Goal: Check status: Check status

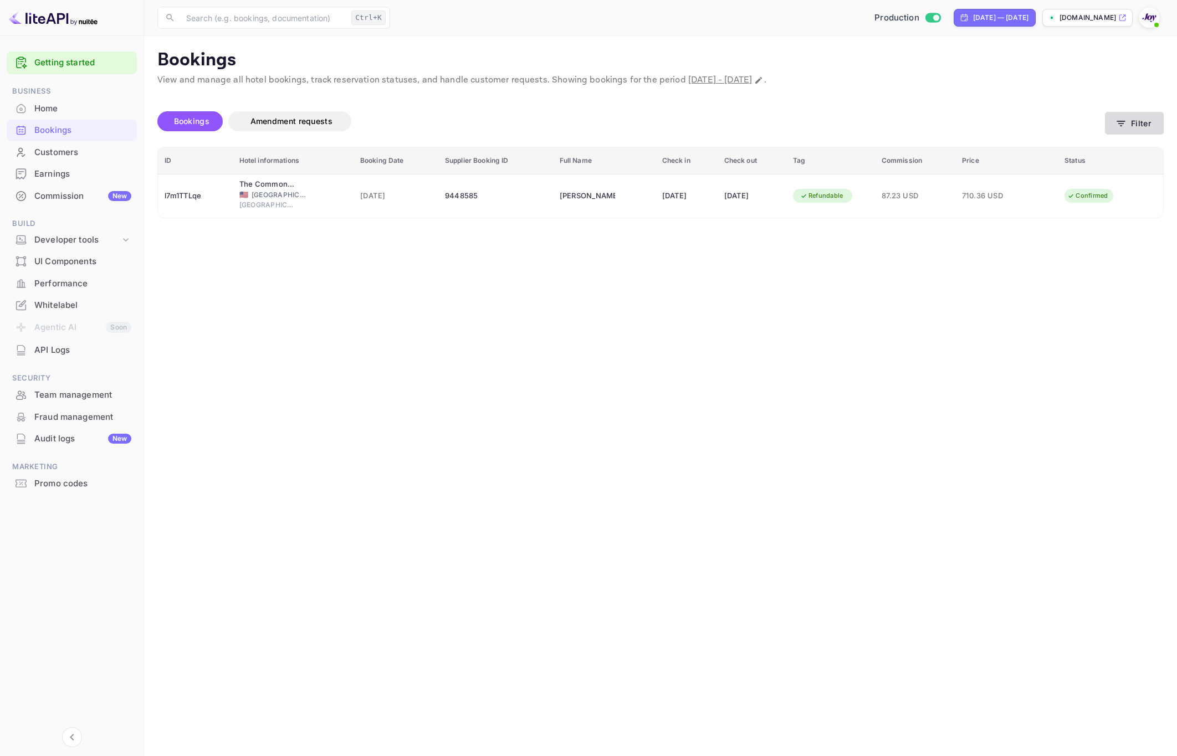
click at [1136, 119] on button "Filter" at bounding box center [1134, 123] width 59 height 23
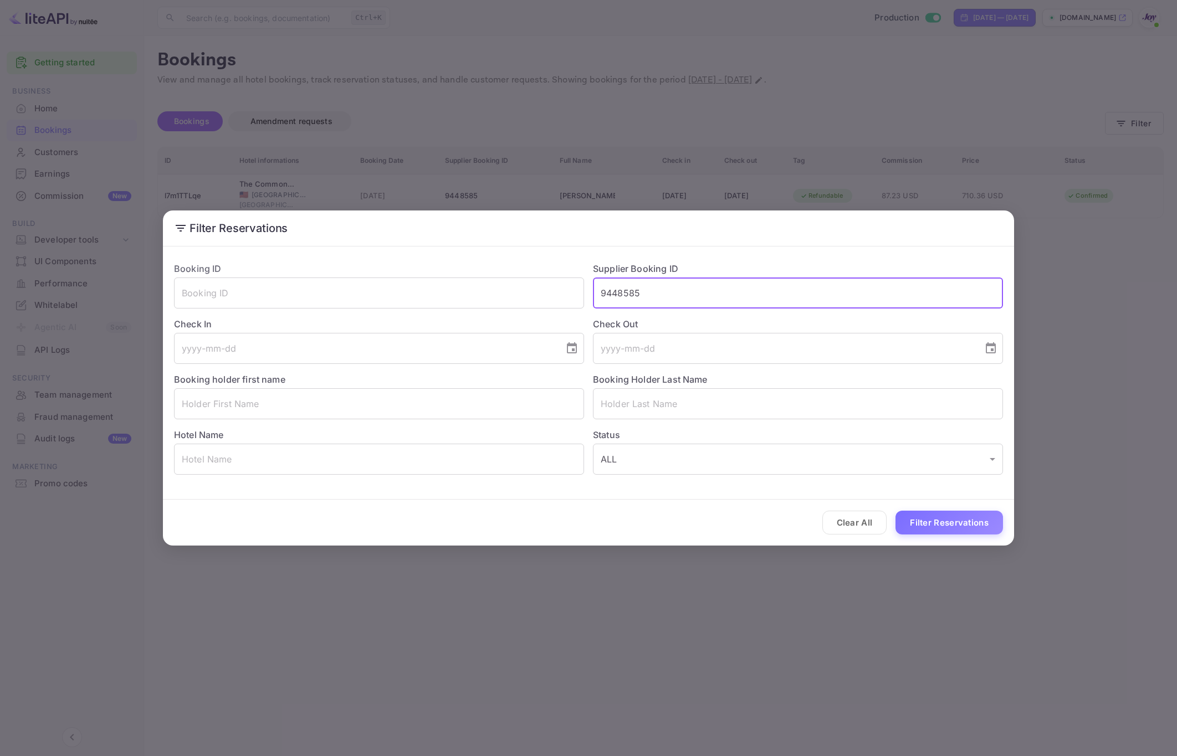
click at [663, 293] on input "9448585" at bounding box center [798, 293] width 410 height 31
paste input "7979511"
type input "7979511"
click at [968, 519] on button "Filter Reservations" at bounding box center [950, 523] width 108 height 24
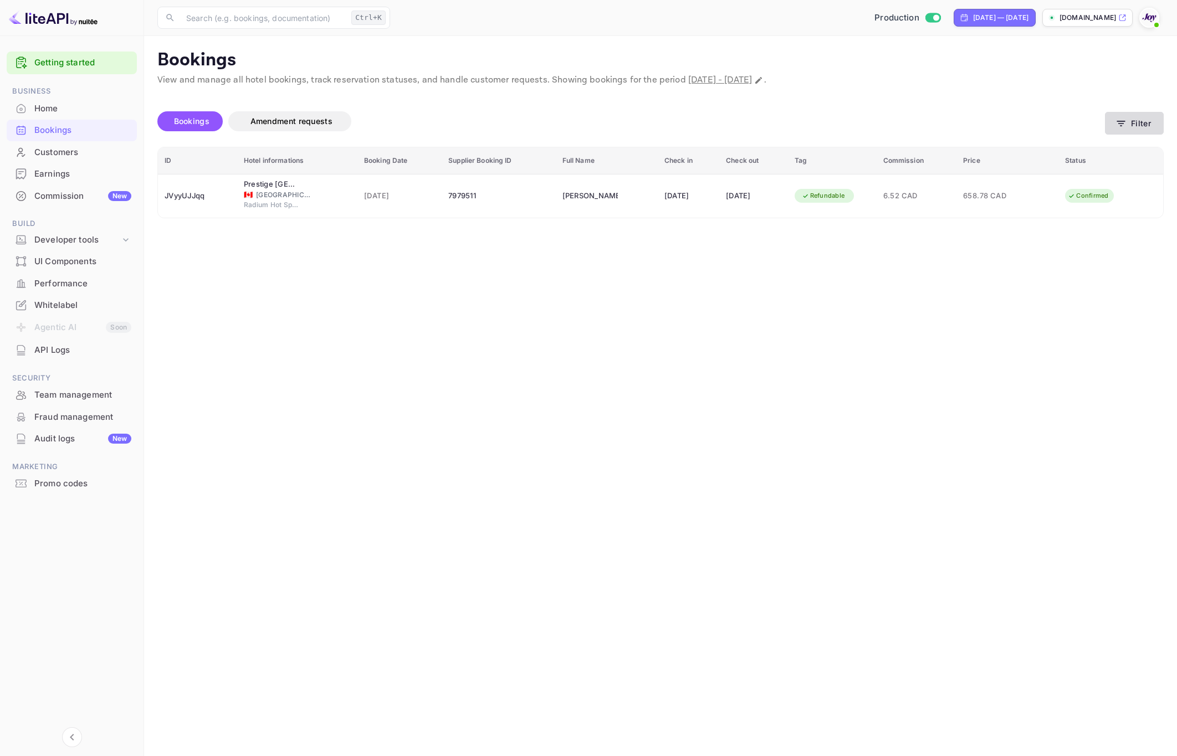
click at [1152, 132] on button "Filter" at bounding box center [1134, 123] width 59 height 23
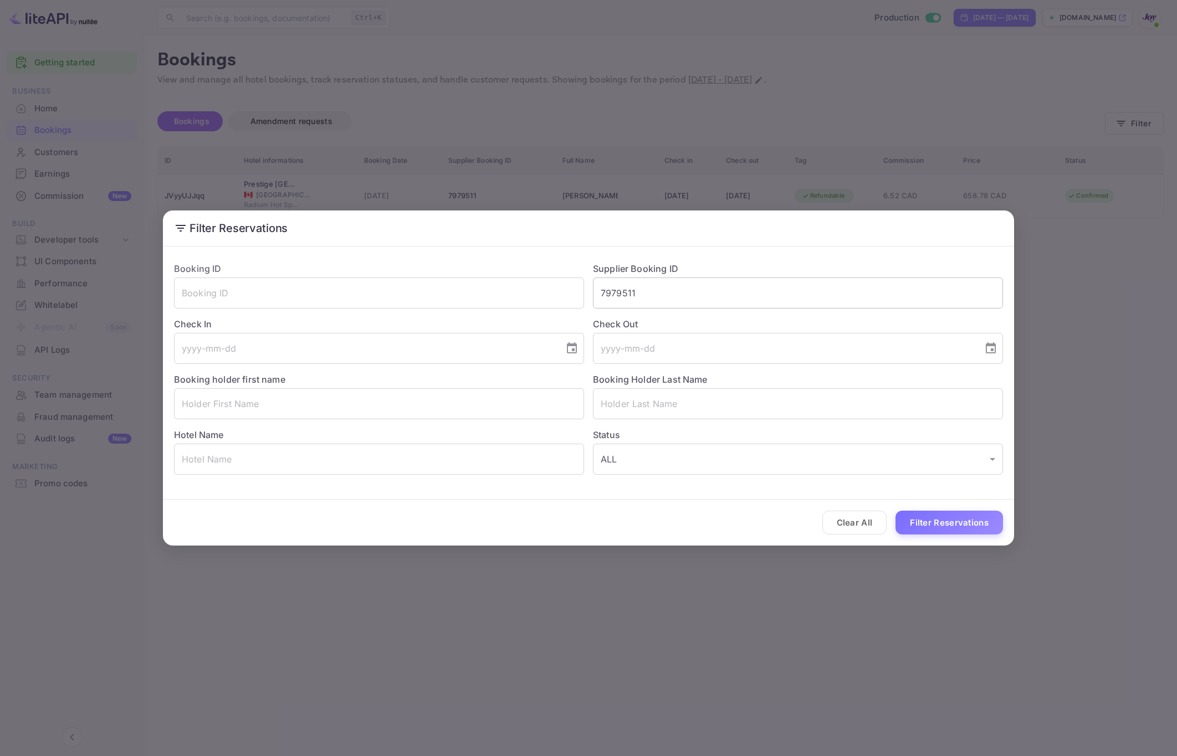
click at [674, 298] on input "7979511" at bounding box center [798, 293] width 410 height 31
click at [676, 295] on input "7979511" at bounding box center [798, 293] width 410 height 31
click at [676, 293] on input "7979511" at bounding box center [798, 293] width 410 height 31
click at [677, 291] on input "7979511" at bounding box center [798, 293] width 410 height 31
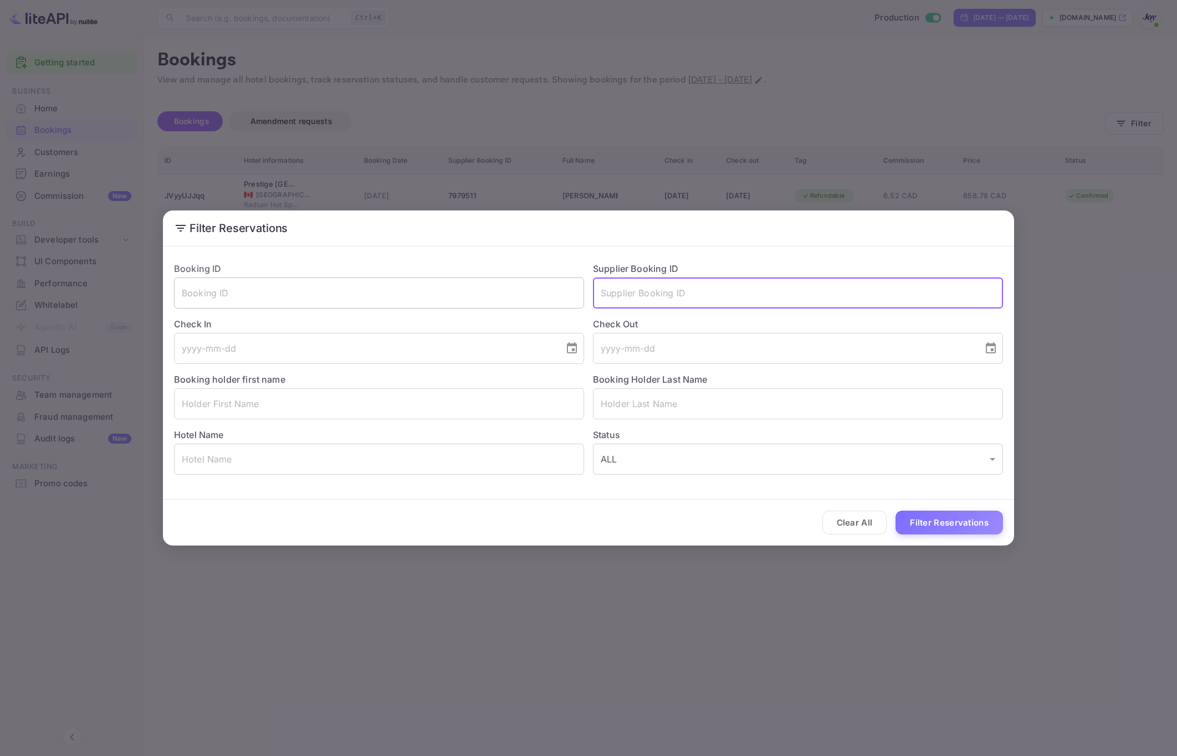
click at [517, 296] on input "text" at bounding box center [379, 293] width 410 height 31
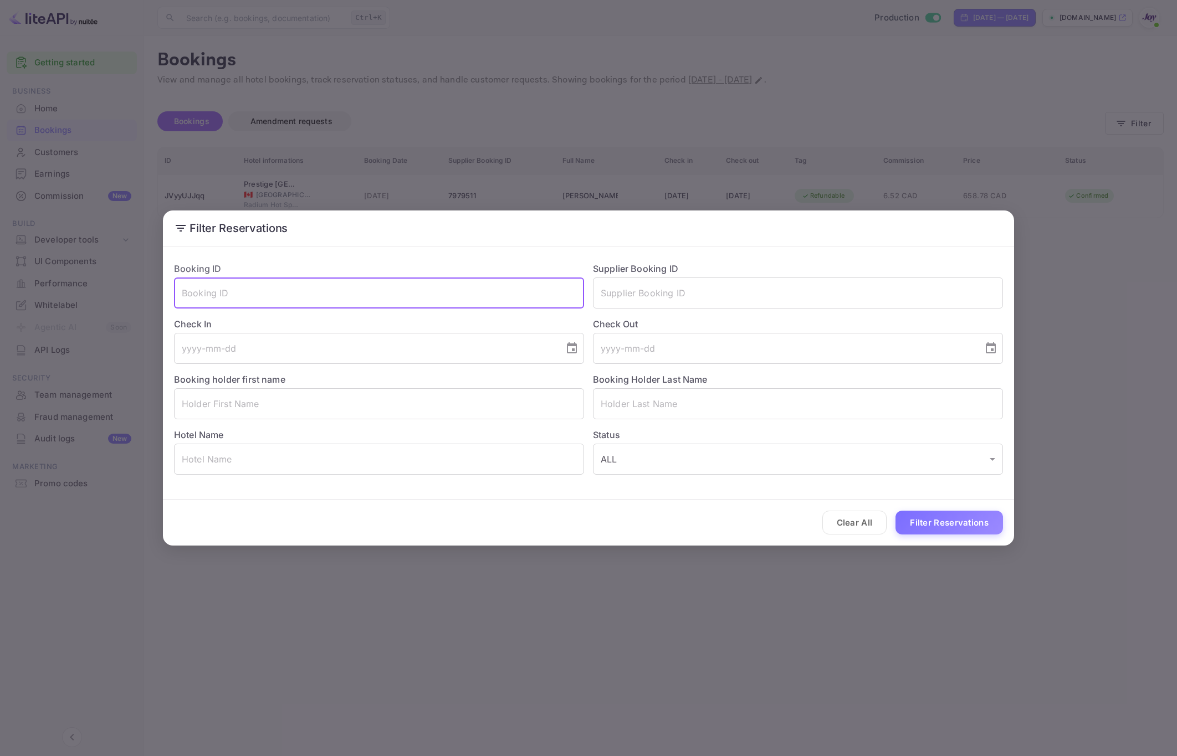
paste input "1c7e65c963"
type input "1c7e65c963"
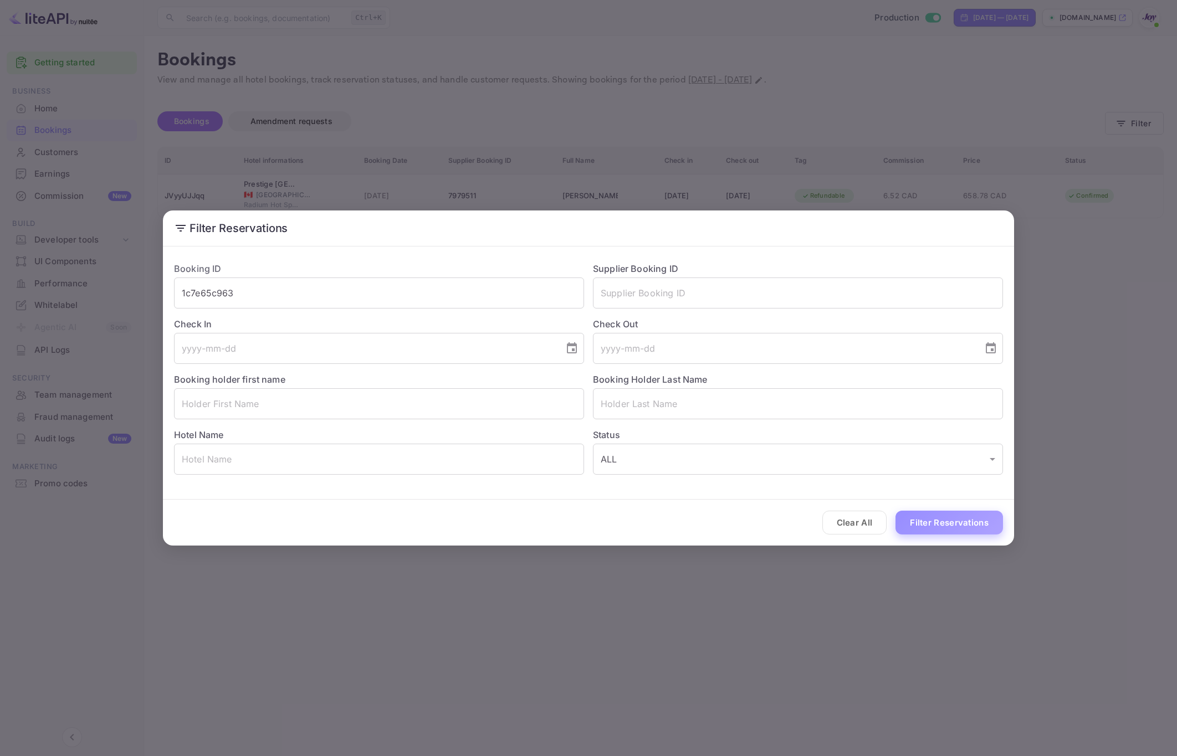
click at [930, 518] on button "Filter Reservations" at bounding box center [950, 523] width 108 height 24
click at [938, 612] on div "Filter Reservations Booking ID 1c7e65c963 ​ Supplier Booking ID ​ Check In ​ Ch…" at bounding box center [588, 378] width 1177 height 756
